Goal: Information Seeking & Learning: Check status

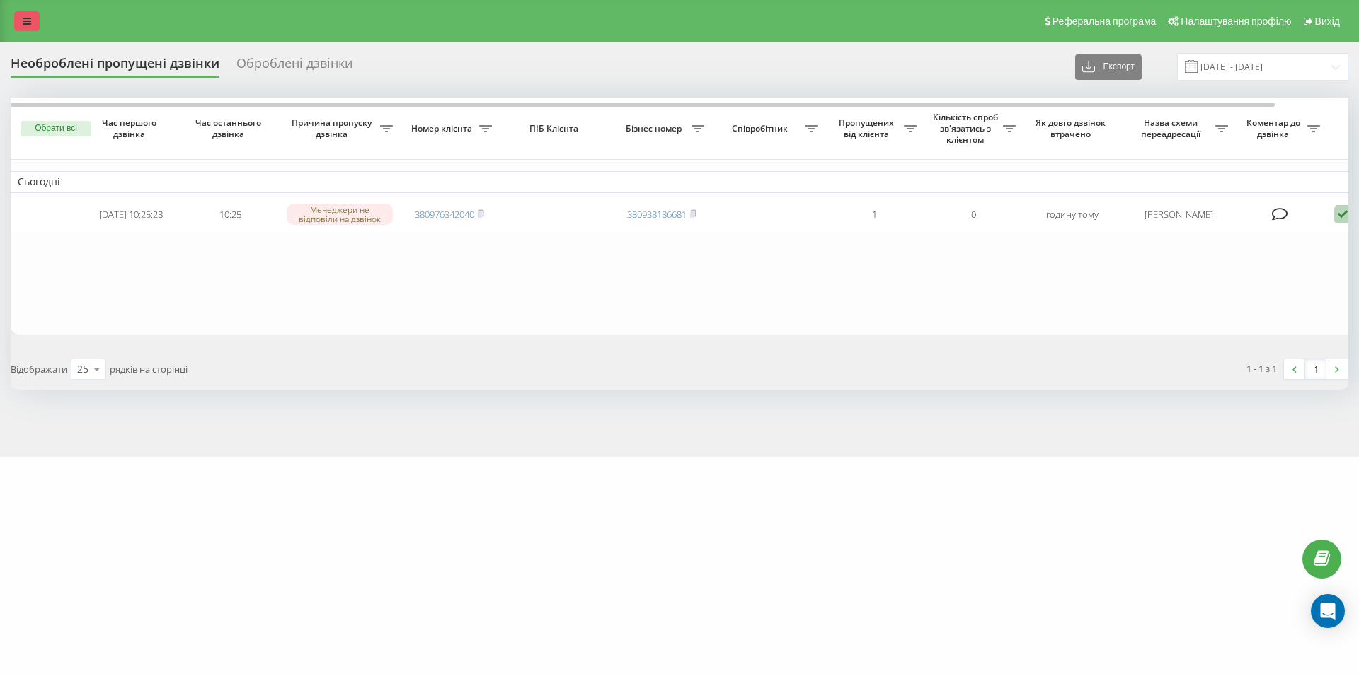
click at [24, 18] on icon at bounding box center [27, 21] width 8 height 10
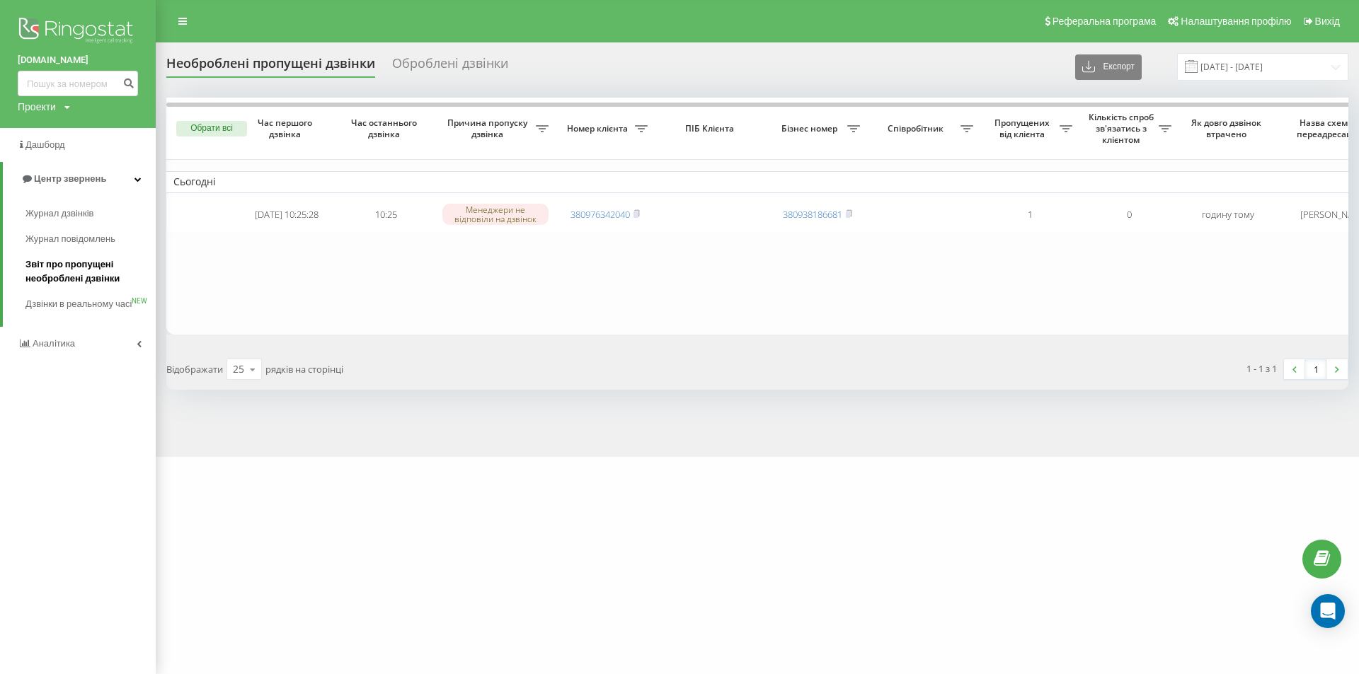
click at [60, 270] on span "Звіт про пропущені необроблені дзвінки" at bounding box center [86, 272] width 123 height 28
click at [47, 211] on span "Журнал дзвінків" at bounding box center [62, 214] width 75 height 14
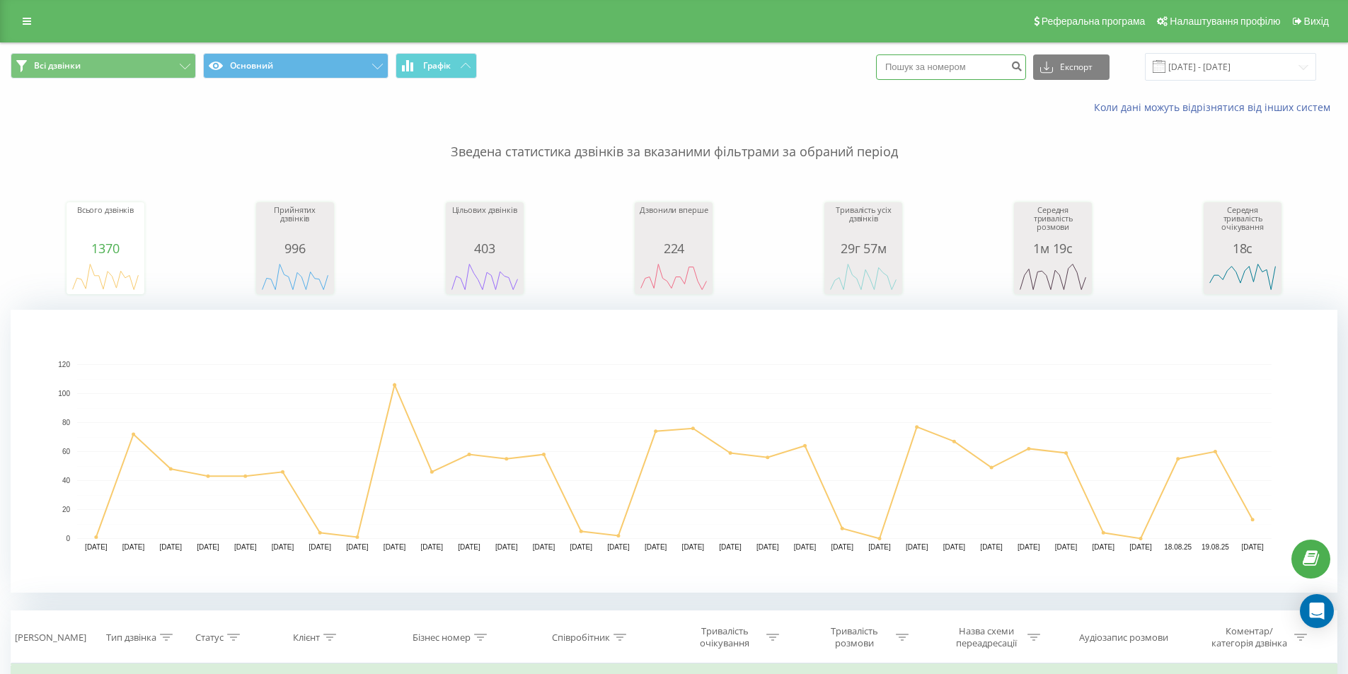
paste input "380508329618"
drag, startPoint x: 909, startPoint y: 66, endPoint x: 740, endPoint y: 86, distance: 169.7
click at [741, 85] on div "Всі дзвінки Основний Графік 380508329618 Експорт .csv .xls .xlsx 20.07.2025 - 2…" at bounding box center [674, 66] width 1347 height 47
type input "0508329618"
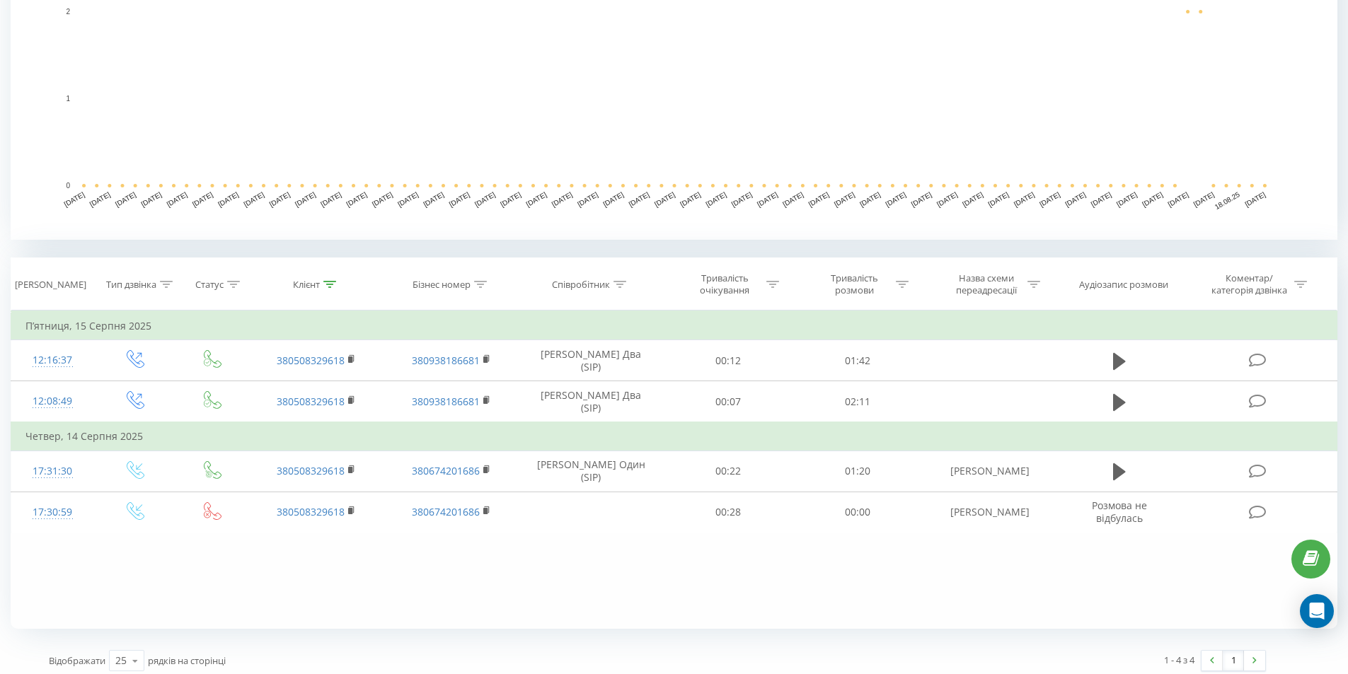
scroll to position [354, 0]
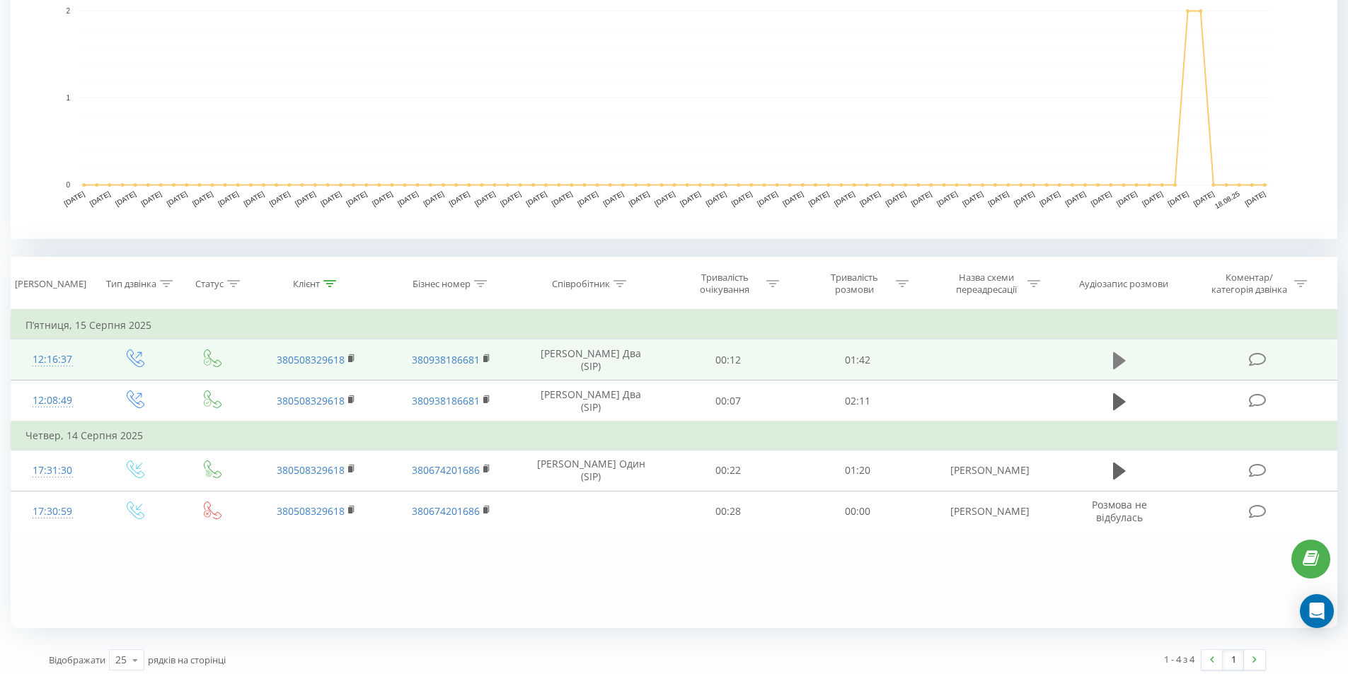
click at [1120, 361] on icon at bounding box center [1119, 360] width 13 height 17
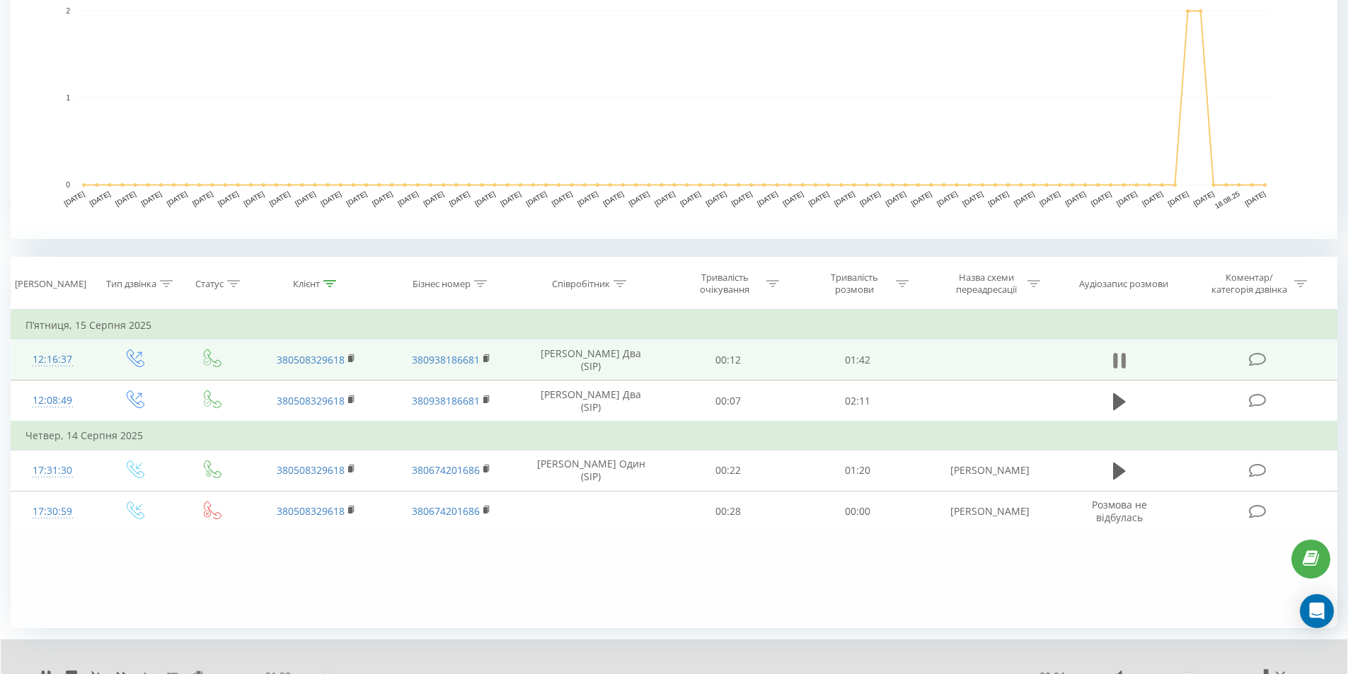
click at [1116, 355] on icon at bounding box center [1115, 361] width 4 height 16
click at [1123, 361] on icon at bounding box center [1119, 360] width 13 height 17
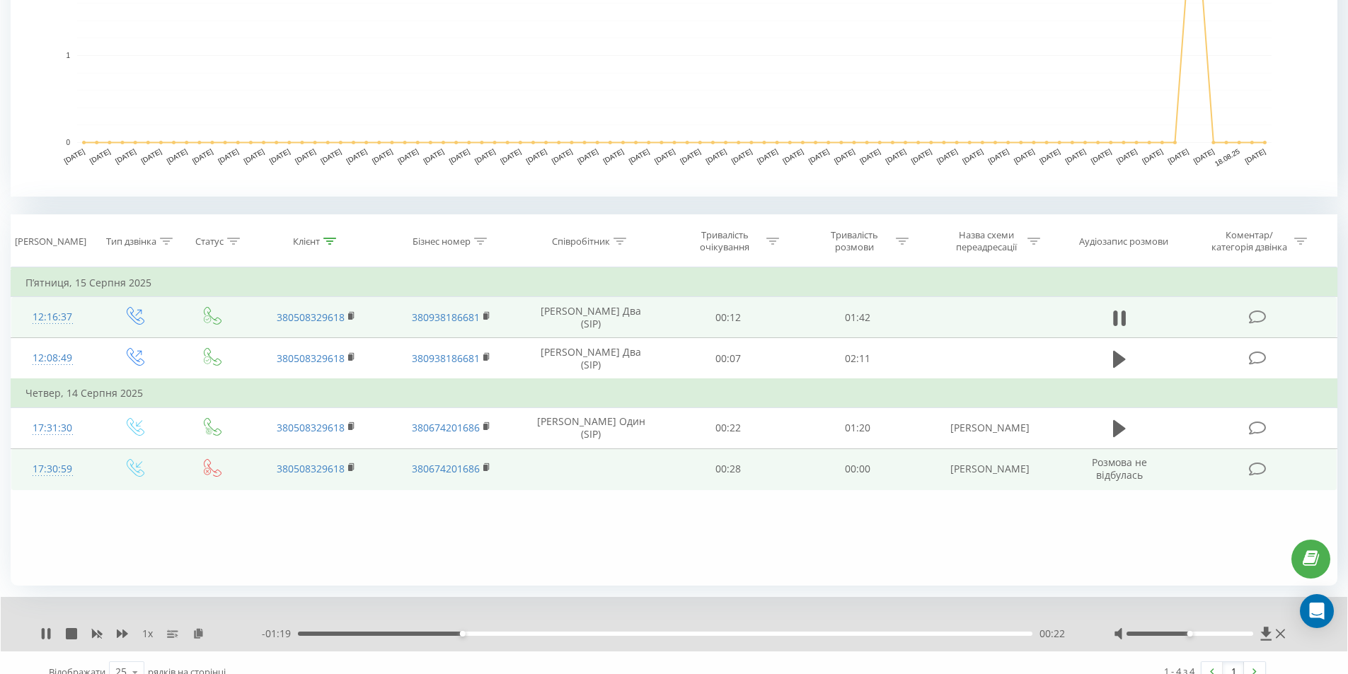
scroll to position [415, 0]
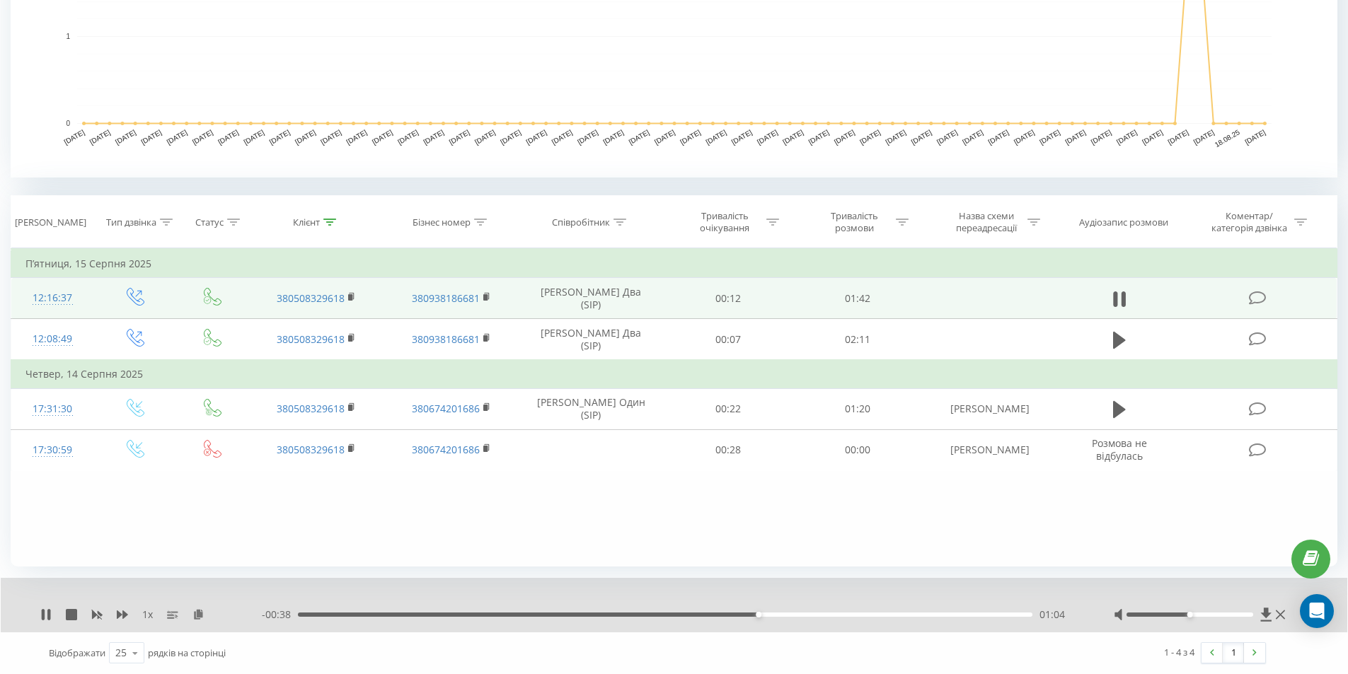
drag, startPoint x: 46, startPoint y: 616, endPoint x: 39, endPoint y: 627, distance: 13.4
click at [44, 616] on icon at bounding box center [45, 614] width 11 height 11
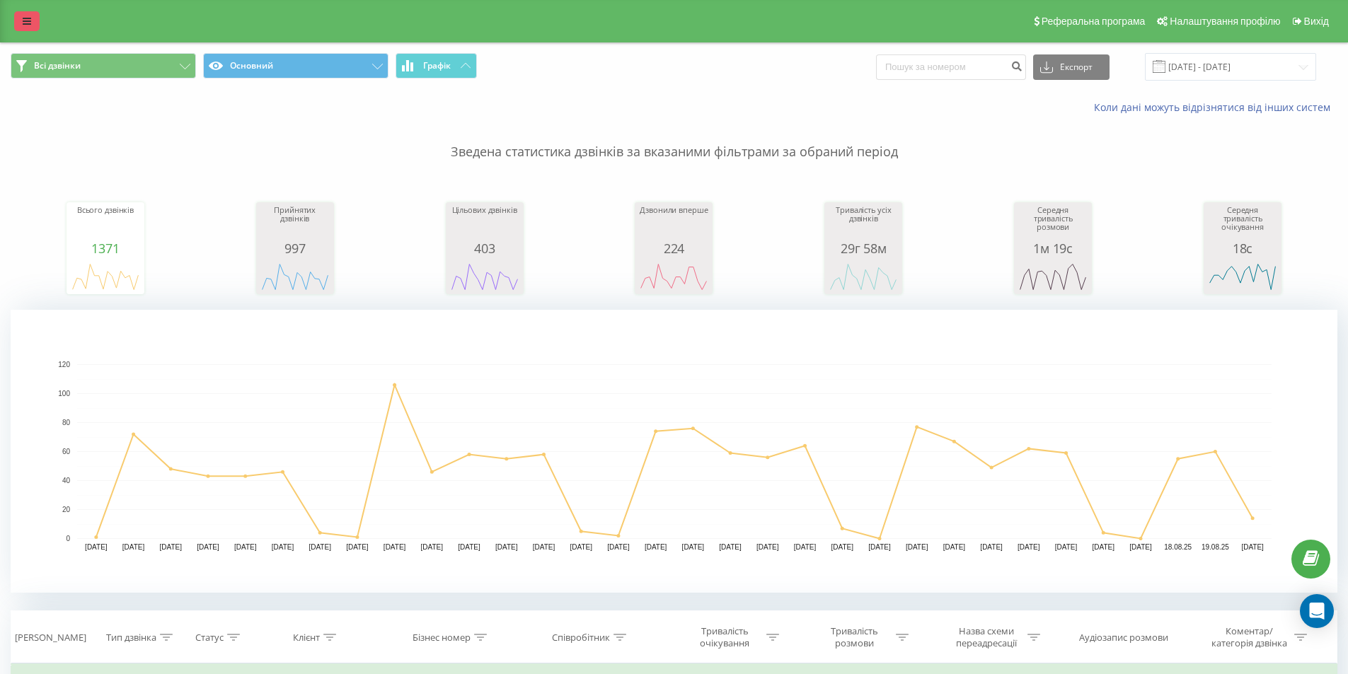
click at [21, 18] on link at bounding box center [26, 21] width 25 height 20
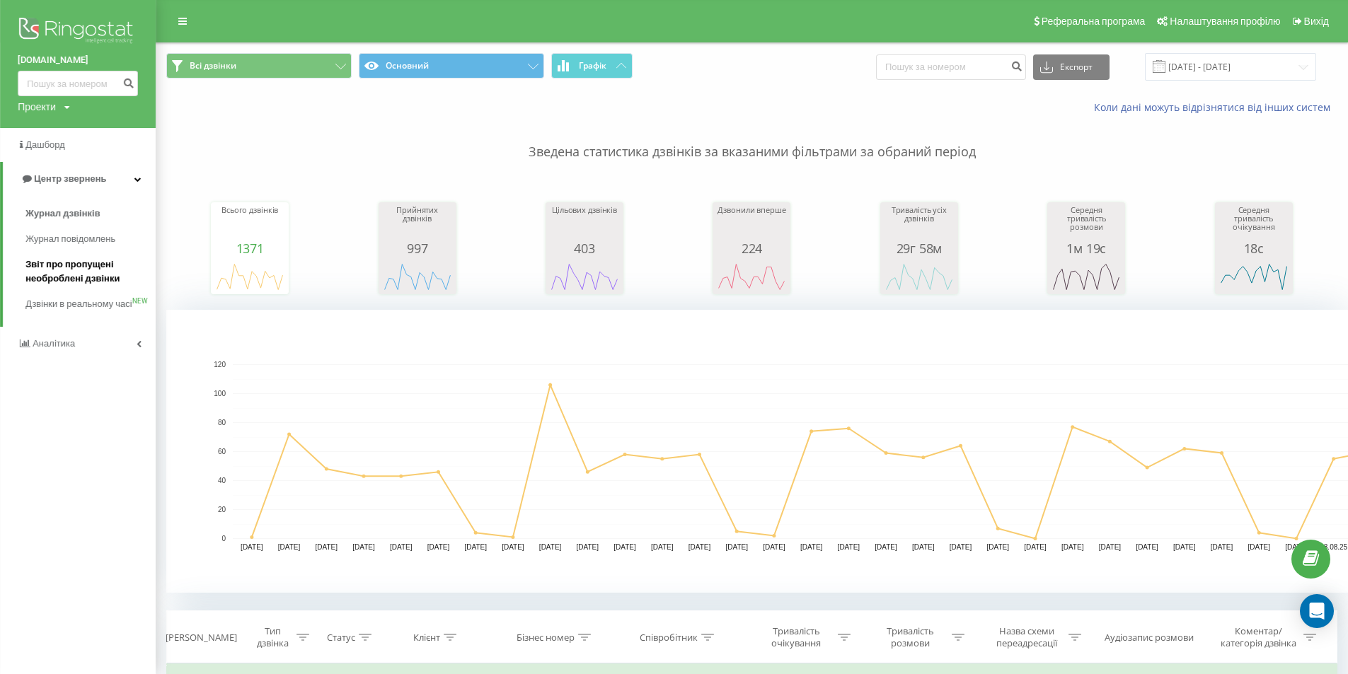
click at [54, 265] on span "Звіт про пропущені необроблені дзвінки" at bounding box center [86, 272] width 123 height 28
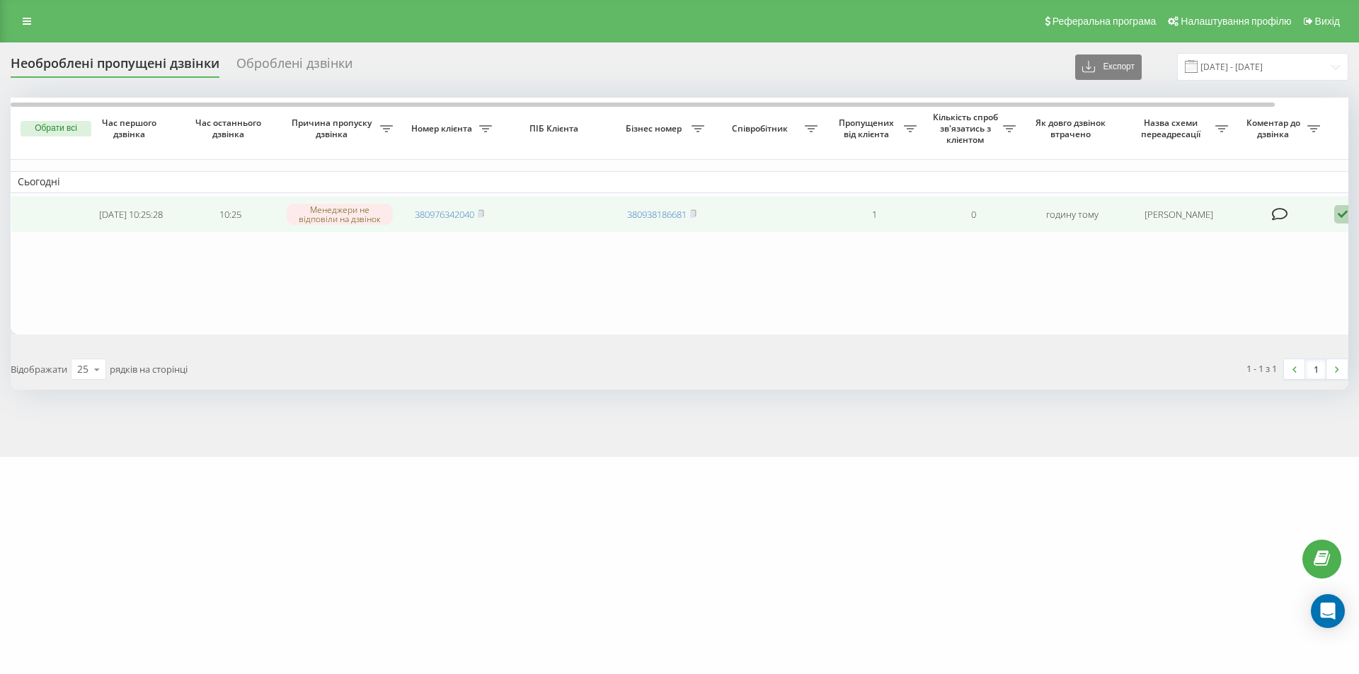
click at [486, 213] on td "380976342040" at bounding box center [449, 215] width 99 height 38
drag, startPoint x: 481, startPoint y: 214, endPoint x: 501, endPoint y: 219, distance: 20.6
click at [482, 214] on rect at bounding box center [480, 215] width 4 height 6
